Goal: Transaction & Acquisition: Purchase product/service

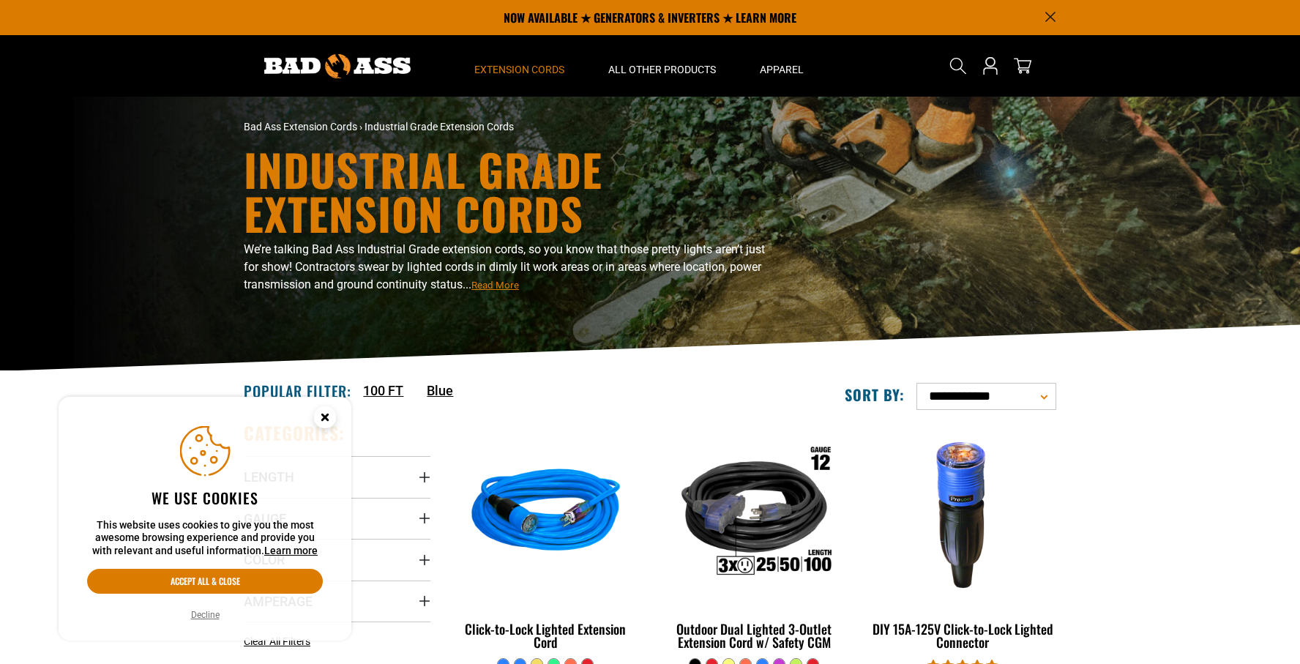
click at [324, 420] on circle "Cookie Consent" at bounding box center [325, 417] width 22 height 22
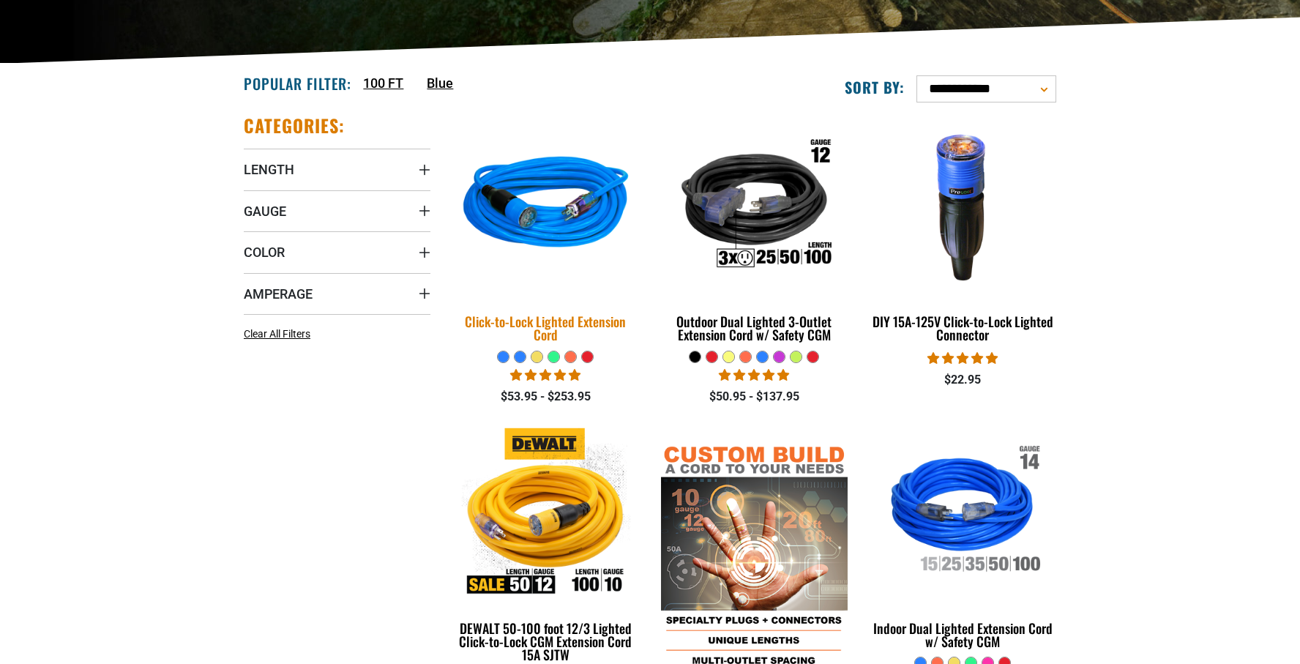
scroll to position [312, 0]
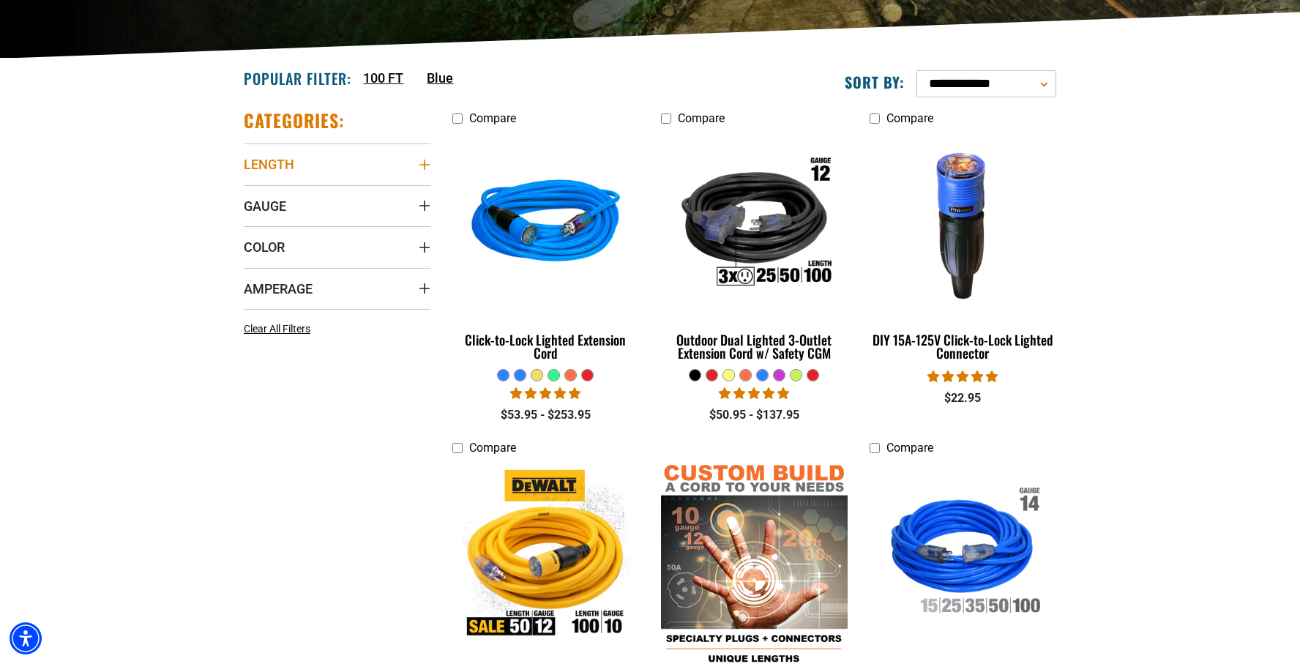
click at [419, 162] on icon "Length" at bounding box center [425, 165] width 12 height 12
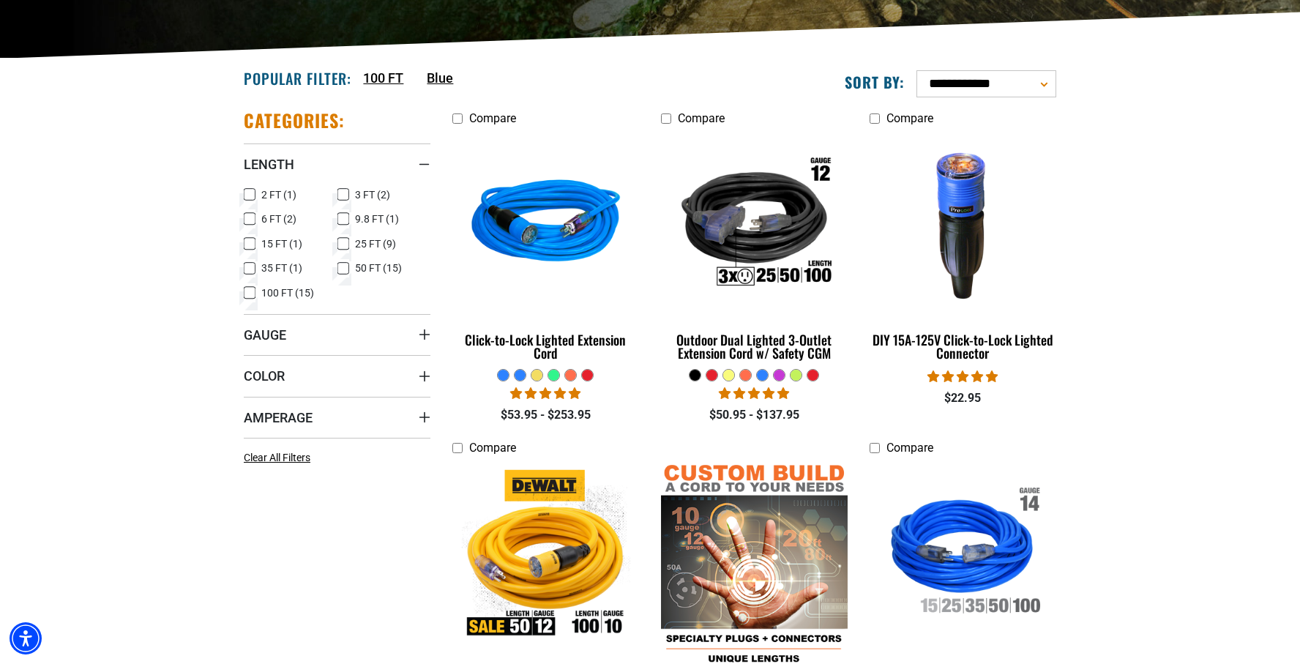
click at [249, 292] on icon at bounding box center [250, 292] width 12 height 19
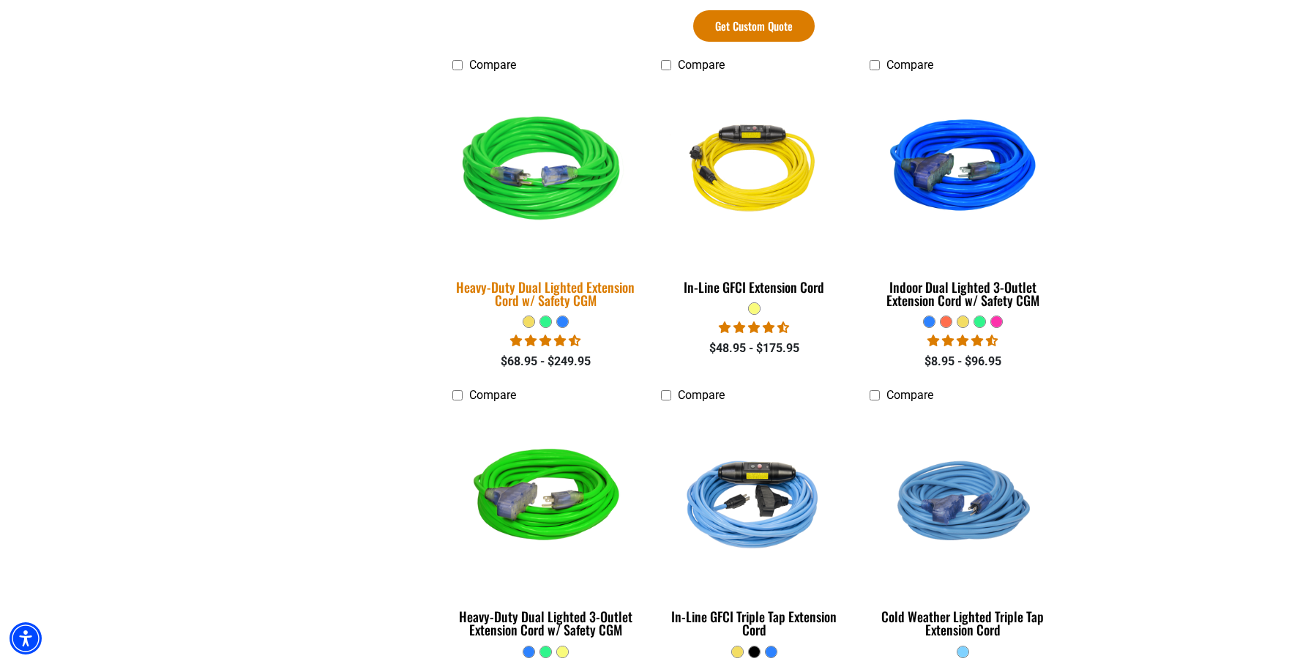
scroll to position [1125, 0]
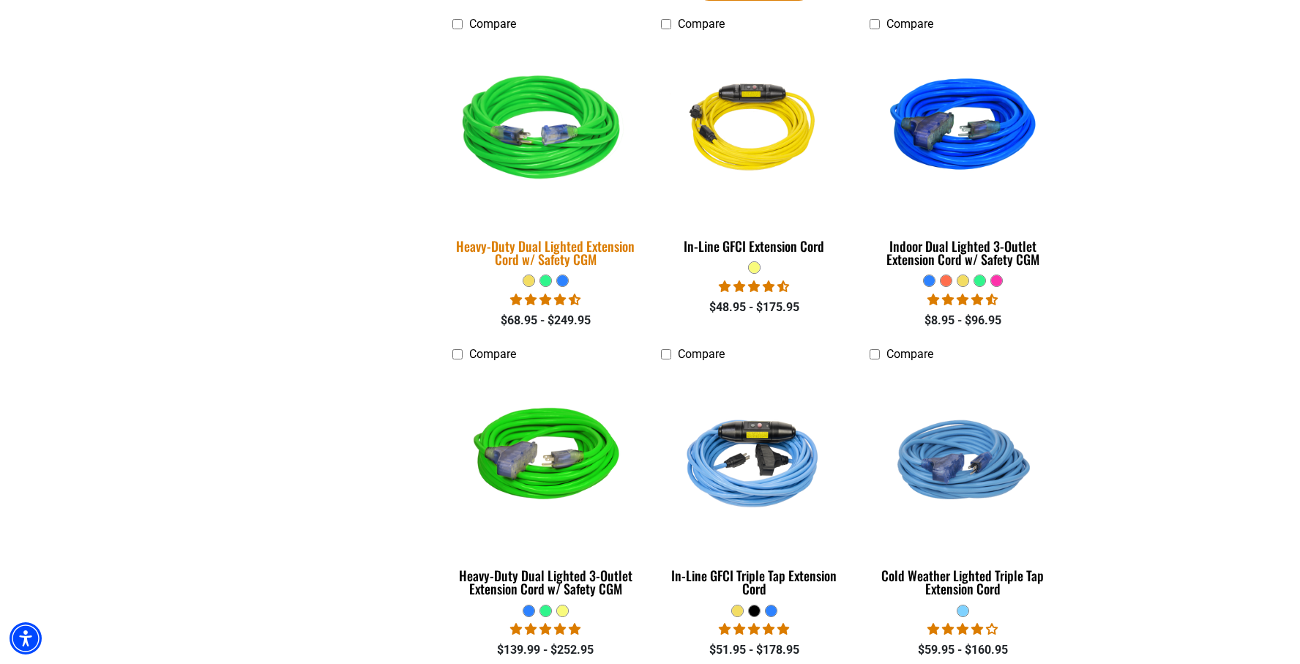
click at [533, 97] on img at bounding box center [545, 130] width 205 height 187
